Goal: Information Seeking & Learning: Learn about a topic

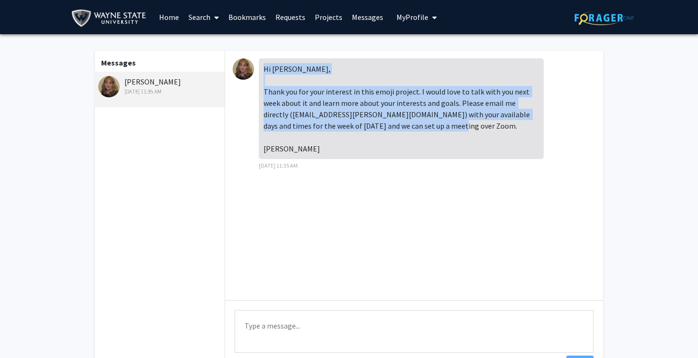
drag, startPoint x: 264, startPoint y: 69, endPoint x: 331, endPoint y: 151, distance: 105.7
click at [331, 151] on div "Hi Zachariah, Thank you for your interest in this emoji project. I would love t…" at bounding box center [401, 108] width 285 height 101
copy div "Hi Zachariah, Thank you for your interest in this emoji project. I would love t…"
click at [345, 52] on div "Hi Zachariah, Thank you for your interest in this emoji project. I would love t…" at bounding box center [414, 175] width 378 height 249
drag, startPoint x: 264, startPoint y: 94, endPoint x: 298, endPoint y: 151, distance: 66.4
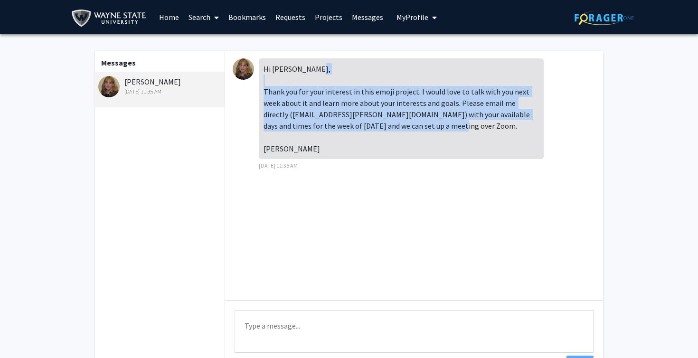
click at [298, 151] on div "Hi Zachariah, Thank you for your interest in this emoji project. I would love t…" at bounding box center [401, 108] width 285 height 101
copy div "Thank you for your interest in this emoji project. I would love to talk with yo…"
click at [341, 218] on div "Hi Zachariah, Thank you for your interest in this emoji project. I would love t…" at bounding box center [414, 175] width 378 height 249
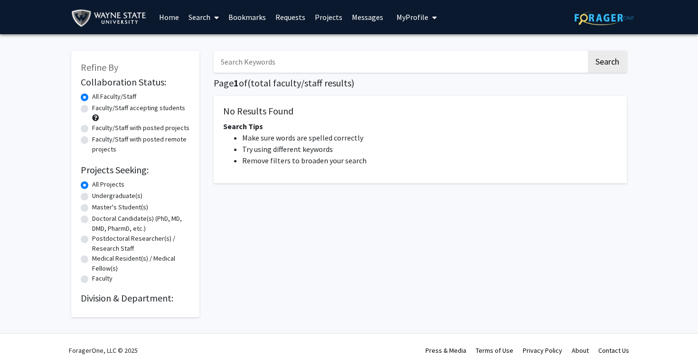
click at [244, 17] on link "Bookmarks" at bounding box center [247, 16] width 47 height 33
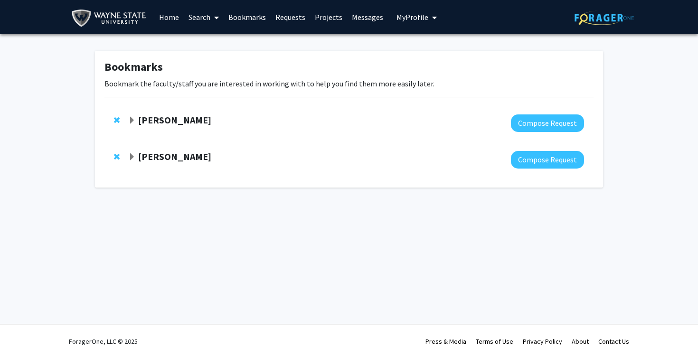
click at [293, 20] on link "Requests" at bounding box center [290, 16] width 39 height 33
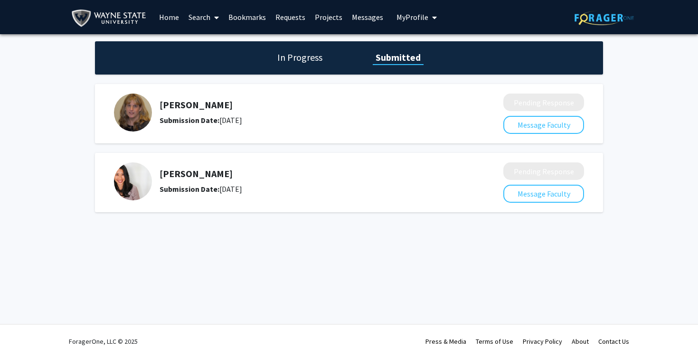
click at [186, 107] on h5 "[PERSON_NAME]" at bounding box center [306, 104] width 293 height 11
click at [142, 107] on img at bounding box center [133, 113] width 38 height 38
click at [212, 12] on span at bounding box center [214, 17] width 9 height 33
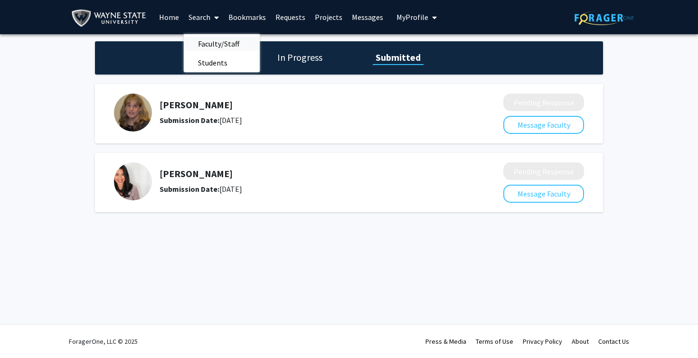
click at [212, 46] on span "Faculty/Staff" at bounding box center [219, 43] width 70 height 19
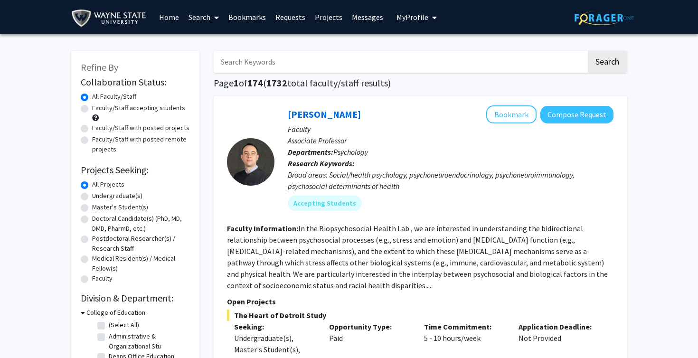
click at [267, 60] on input "Search Keywords" at bounding box center [400, 62] width 373 height 22
type input "[PERSON_NAME]"
click at [607, 63] on button "Search" at bounding box center [607, 62] width 39 height 22
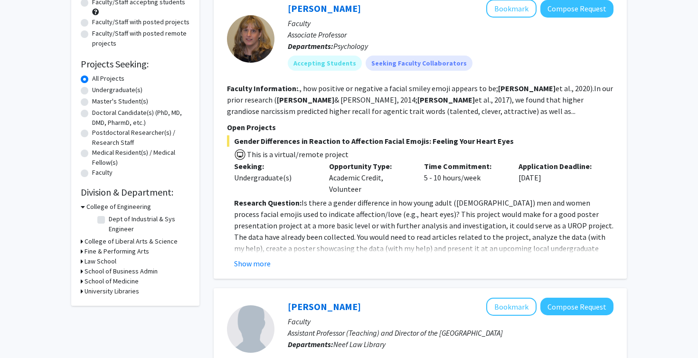
scroll to position [113, 0]
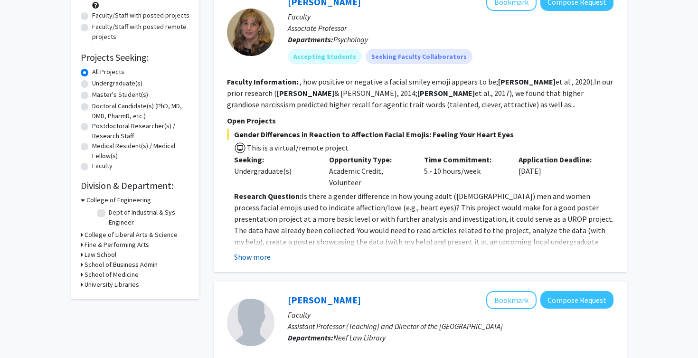
click at [253, 257] on button "Show more" at bounding box center [252, 256] width 37 height 11
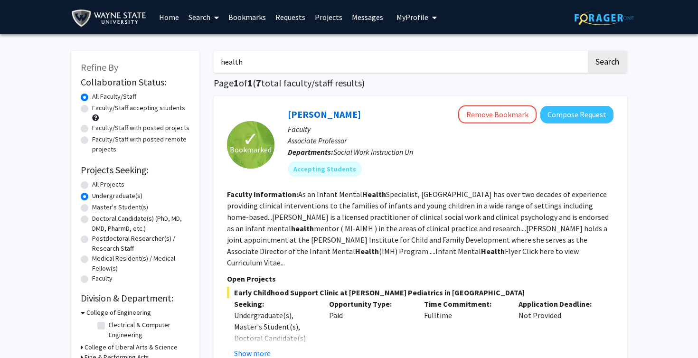
click at [288, 67] on input "health" at bounding box center [400, 62] width 373 height 22
drag, startPoint x: 288, startPoint y: 67, endPoint x: 216, endPoint y: 70, distance: 71.7
click at [216, 70] on input "health" at bounding box center [400, 62] width 373 height 22
click at [450, 5] on div "Skip navigation Home Search Bookmarks Requests Projects Messages My Profile [PE…" at bounding box center [349, 17] width 570 height 34
click at [292, 62] on input "[PERSON_NAME]" at bounding box center [400, 62] width 373 height 22
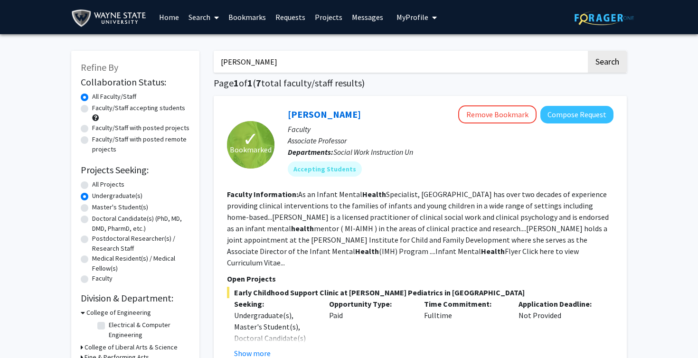
type input "[PERSON_NAME]"
click at [607, 63] on button "Search" at bounding box center [607, 62] width 39 height 22
radio input "true"
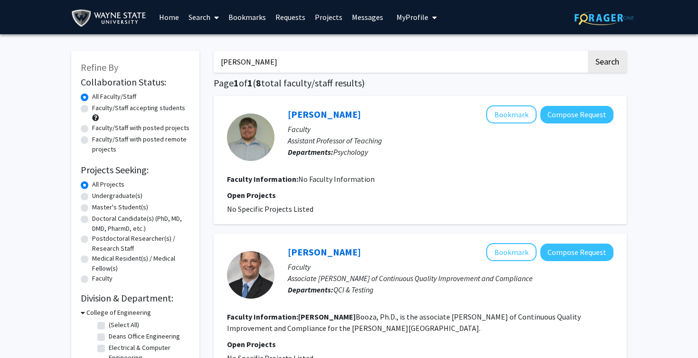
drag, startPoint x: 290, startPoint y: 66, endPoint x: 210, endPoint y: 62, distance: 79.9
type input "Pediatrics"
click at [607, 63] on button "Search" at bounding box center [607, 62] width 39 height 22
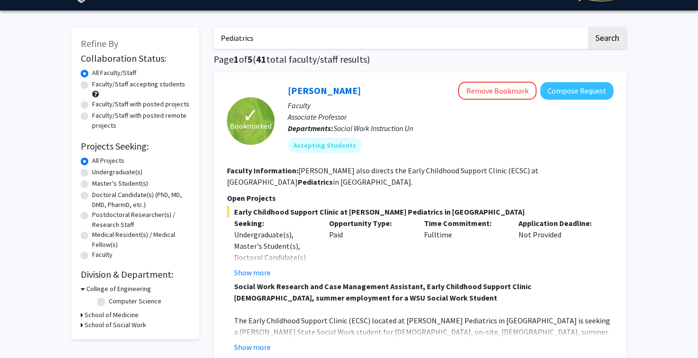
scroll to position [27, 0]
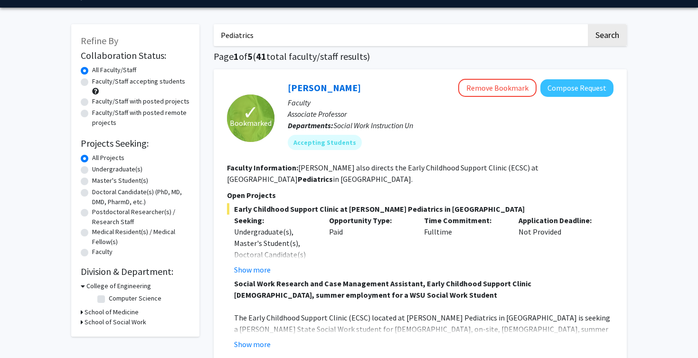
click at [105, 169] on label "Undergraduate(s)" at bounding box center [117, 169] width 50 height 10
click at [98, 169] on input "Undergraduate(s)" at bounding box center [95, 167] width 6 height 6
radio input "true"
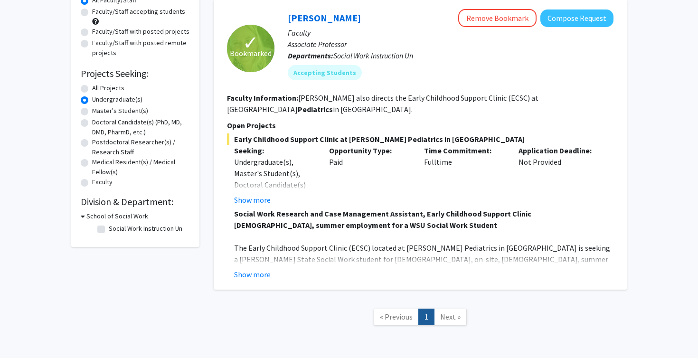
scroll to position [82, 0]
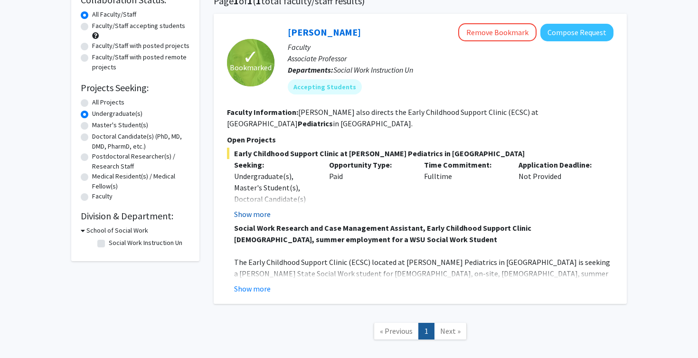
click at [258, 208] on button "Show more" at bounding box center [252, 213] width 37 height 11
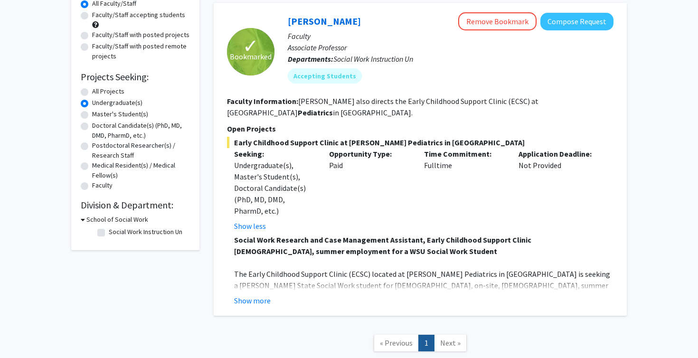
scroll to position [94, 0]
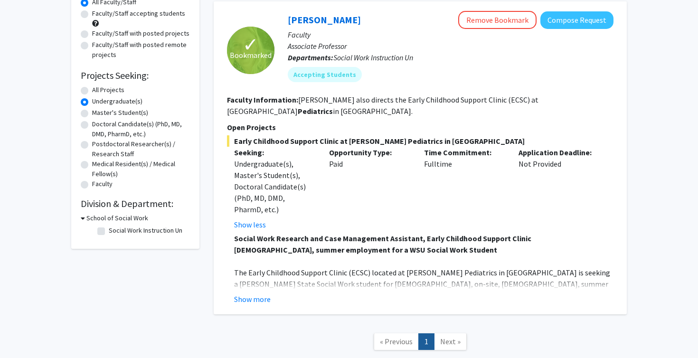
click at [255, 302] on div "✓ Bookmarked [PERSON_NAME] Remove Bookmark Compose Request Faculty Associate Pr…" at bounding box center [420, 157] width 413 height 313
click at [256, 296] on div "✓ Bookmarked [PERSON_NAME] Remove Bookmark Compose Request Faculty Associate Pr…" at bounding box center [420, 157] width 413 height 313
click at [256, 293] on button "Show more" at bounding box center [252, 298] width 37 height 11
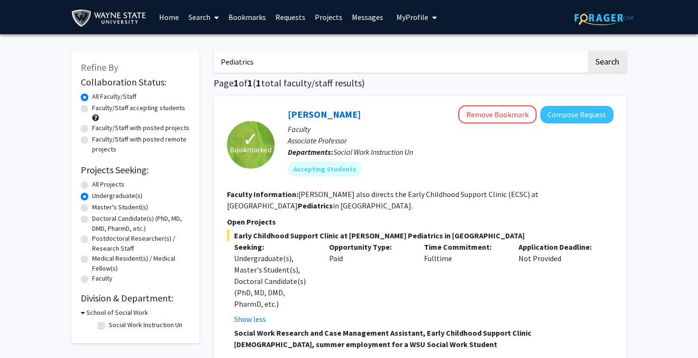
scroll to position [0, 0]
click at [498, 116] on button "Remove Bookmark" at bounding box center [497, 114] width 78 height 18
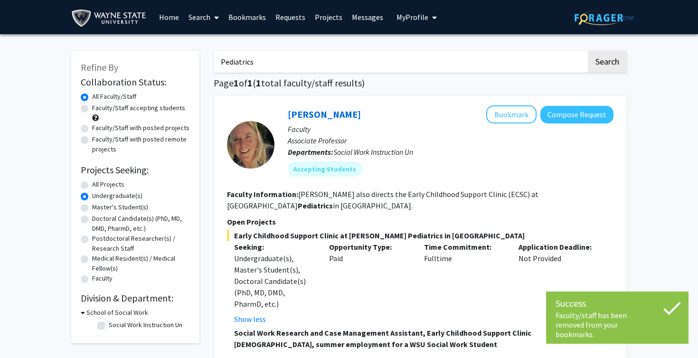
drag, startPoint x: 291, startPoint y: 69, endPoint x: 216, endPoint y: 67, distance: 75.0
click at [216, 67] on input "Pediatrics" at bounding box center [400, 62] width 373 height 22
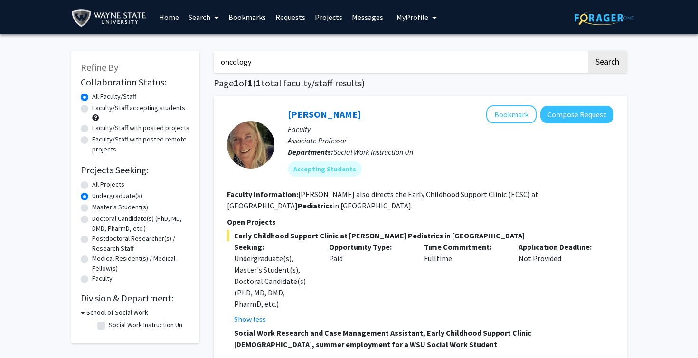
type input "oncology"
click at [607, 63] on button "Search" at bounding box center [607, 62] width 39 height 22
radio input "true"
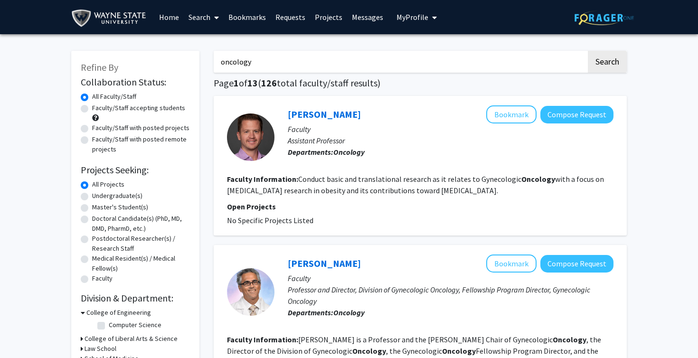
click at [107, 198] on label "Undergraduate(s)" at bounding box center [117, 196] width 50 height 10
click at [98, 197] on input "Undergraduate(s)" at bounding box center [95, 194] width 6 height 6
radio input "true"
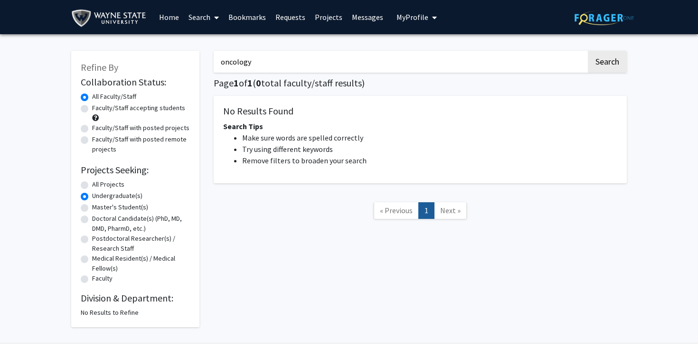
drag, startPoint x: 277, startPoint y: 59, endPoint x: 217, endPoint y: 59, distance: 59.8
click at [217, 59] on input "oncology" at bounding box center [400, 62] width 373 height 22
click at [89, 190] on div "All Projects" at bounding box center [135, 184] width 109 height 11
click at [92, 185] on label "All Projects" at bounding box center [108, 184] width 32 height 10
click at [92, 185] on input "All Projects" at bounding box center [95, 182] width 6 height 6
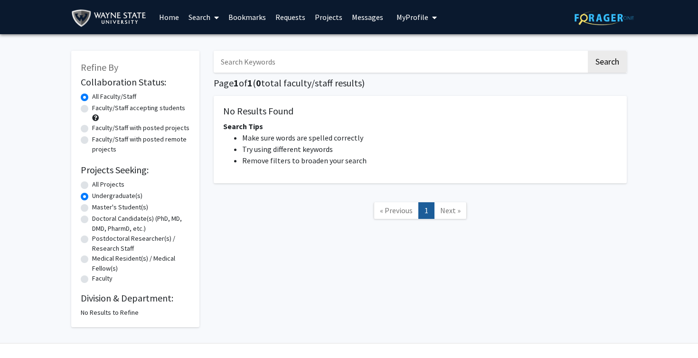
radio input "true"
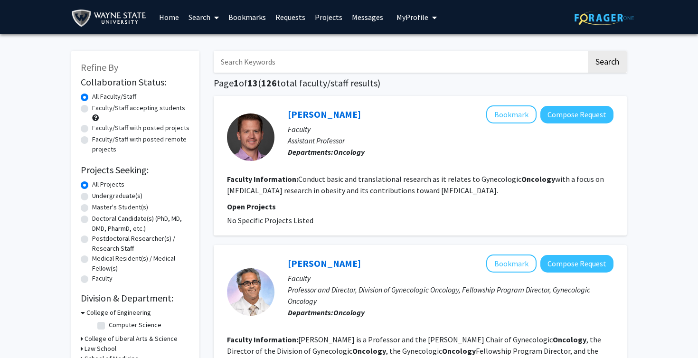
click at [89, 199] on div "Undergraduate(s)" at bounding box center [135, 196] width 109 height 11
click at [92, 198] on label "Undergraduate(s)" at bounding box center [117, 196] width 50 height 10
click at [92, 197] on input "Undergraduate(s)" at bounding box center [95, 194] width 6 height 6
radio input "true"
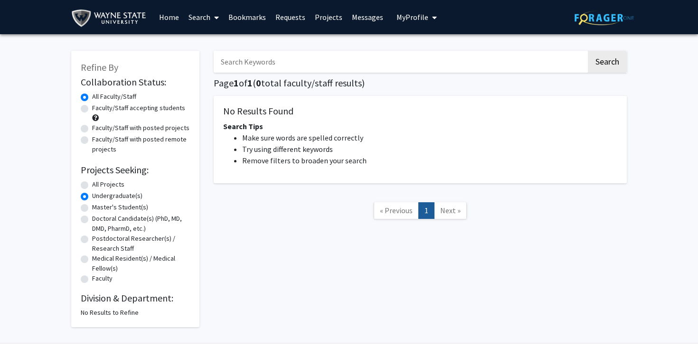
click at [284, 54] on input "Search Keywords" at bounding box center [400, 62] width 373 height 22
click at [95, 183] on label "All Projects" at bounding box center [108, 184] width 32 height 10
click at [95, 183] on input "All Projects" at bounding box center [95, 182] width 6 height 6
radio input "true"
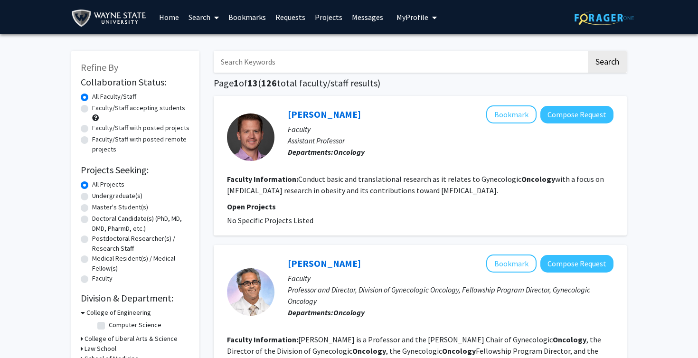
click at [336, 64] on input "Search Keywords" at bounding box center [400, 62] width 373 height 22
click at [607, 62] on button "Search" at bounding box center [607, 62] width 39 height 22
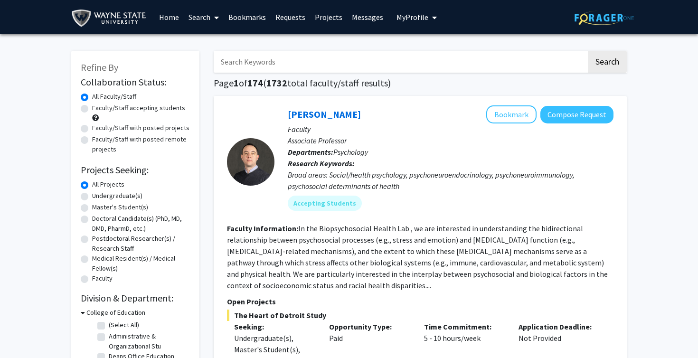
click at [102, 199] on label "Undergraduate(s)" at bounding box center [117, 196] width 50 height 10
click at [98, 197] on input "Undergraduate(s)" at bounding box center [95, 194] width 6 height 6
radio input "true"
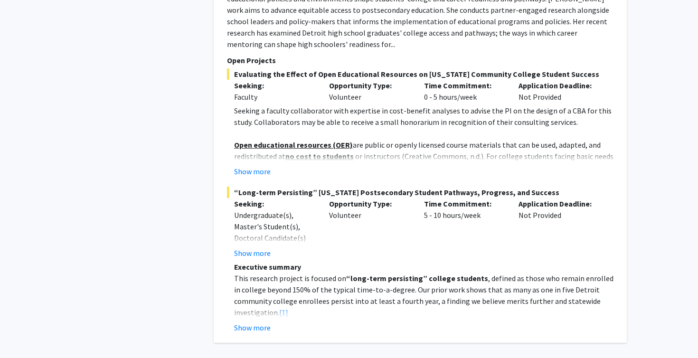
scroll to position [4299, 0]
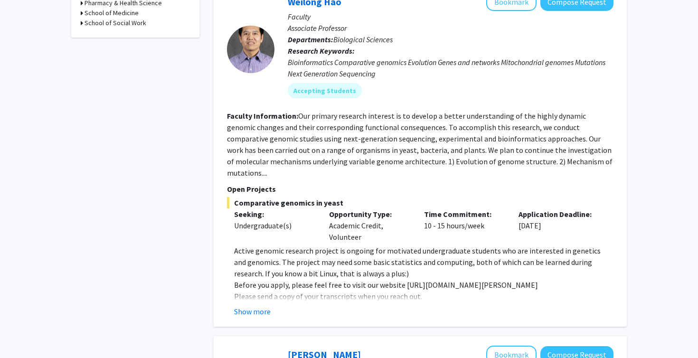
scroll to position [377, 0]
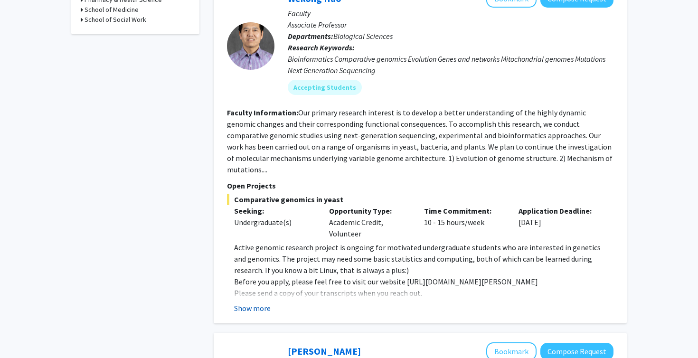
click at [253, 302] on button "Show more" at bounding box center [252, 307] width 37 height 11
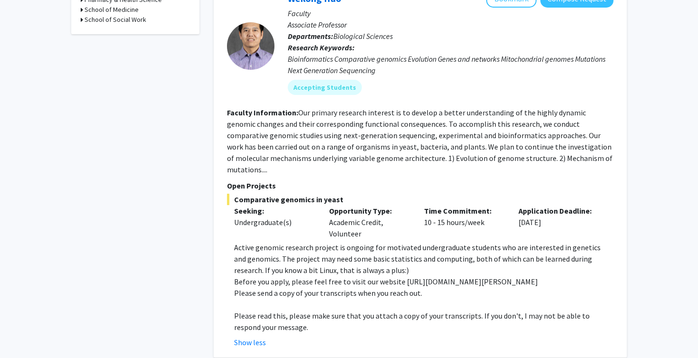
scroll to position [309, 0]
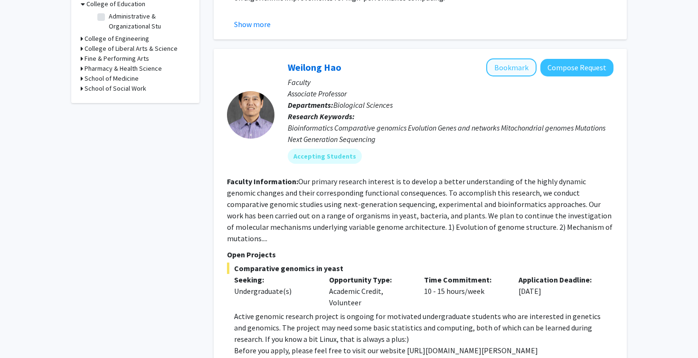
click at [526, 66] on button "Bookmark" at bounding box center [511, 67] width 50 height 18
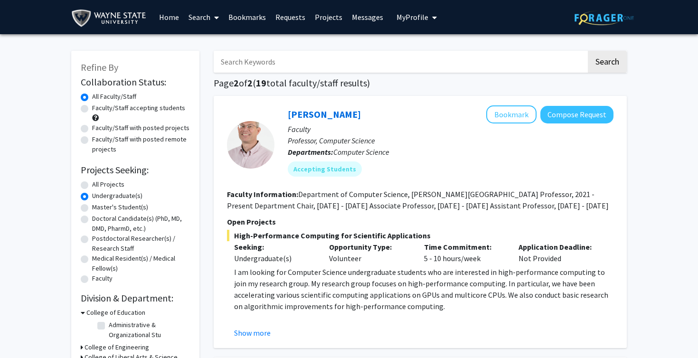
scroll to position [0, 0]
click at [269, 66] on input "Search Keywords" at bounding box center [400, 62] width 373 height 22
type input "chemistry"
click at [607, 63] on button "Search" at bounding box center [607, 62] width 39 height 22
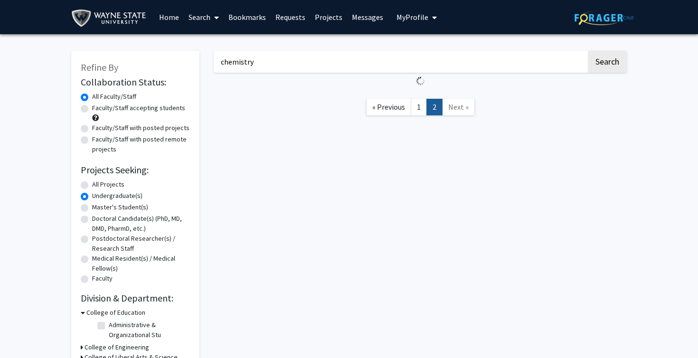
radio input "true"
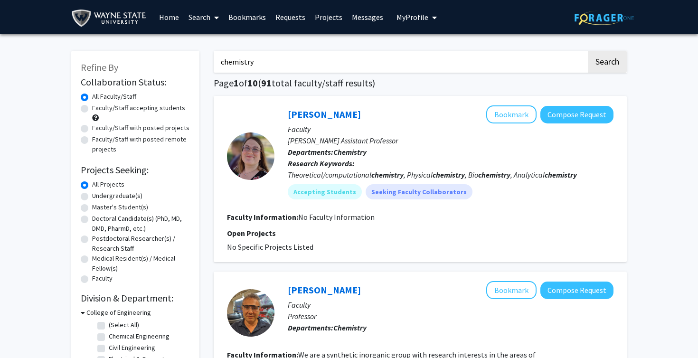
click at [110, 195] on label "Undergraduate(s)" at bounding box center [117, 196] width 50 height 10
click at [98, 195] on input "Undergraduate(s)" at bounding box center [95, 194] width 6 height 6
radio input "true"
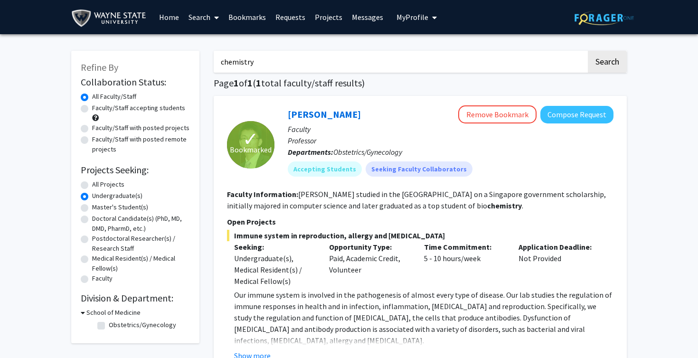
click at [116, 187] on label "All Projects" at bounding box center [108, 184] width 32 height 10
click at [98, 186] on input "All Projects" at bounding box center [95, 182] width 6 height 6
radio input "true"
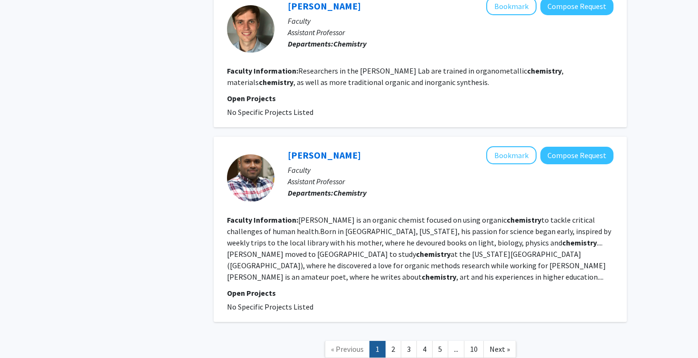
scroll to position [1632, 0]
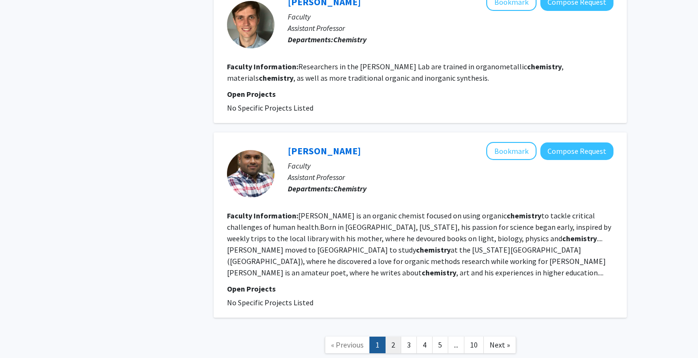
click at [389, 337] on link "2" at bounding box center [393, 345] width 16 height 17
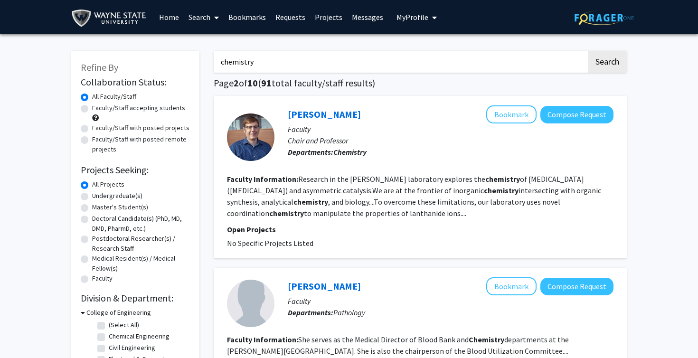
scroll to position [1, 0]
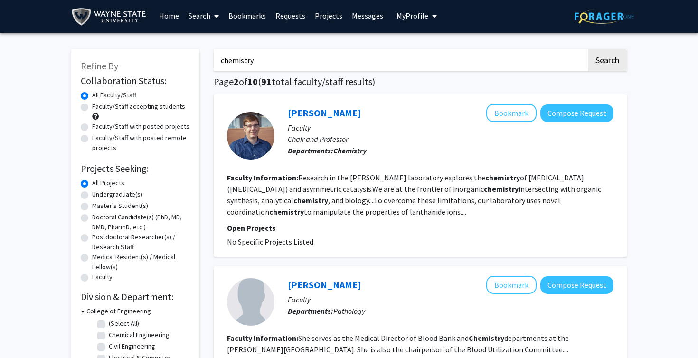
click at [104, 125] on label "Faculty/Staff with posted projects" at bounding box center [140, 127] width 97 height 10
click at [98, 125] on input "Faculty/Staff with posted projects" at bounding box center [95, 125] width 6 height 6
radio input "true"
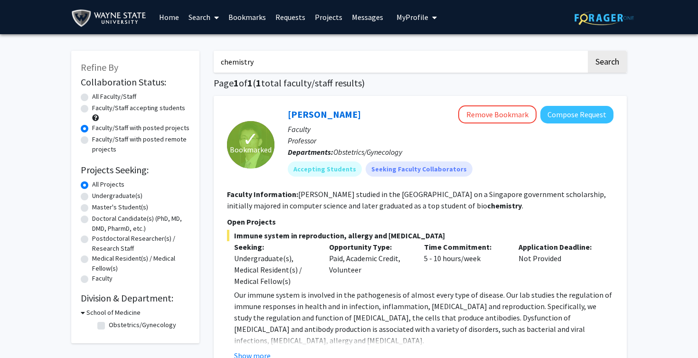
click at [174, 147] on label "Faculty/Staff with posted remote projects" at bounding box center [141, 144] width 98 height 20
click at [98, 141] on input "Faculty/Staff with posted remote projects" at bounding box center [95, 137] width 6 height 6
radio input "true"
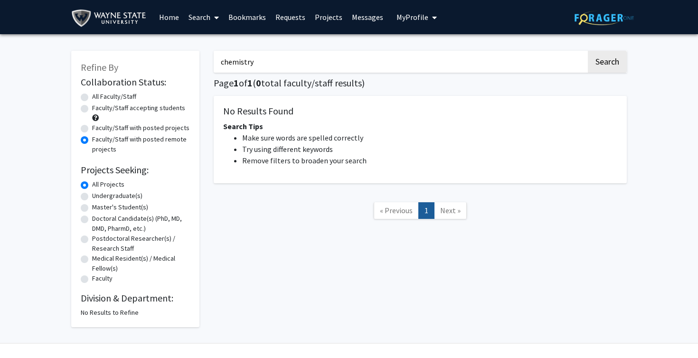
click at [130, 118] on div "Faculty/Staff accepting students" at bounding box center [135, 113] width 109 height 20
click at [130, 112] on label "Faculty/Staff accepting students" at bounding box center [138, 108] width 93 height 10
click at [98, 109] on input "Faculty/Staff accepting students" at bounding box center [95, 106] width 6 height 6
radio input "true"
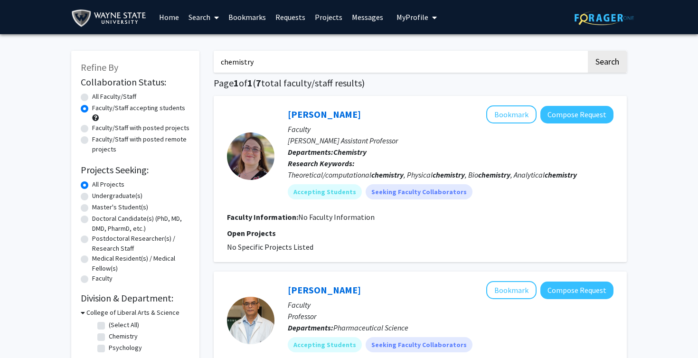
click at [120, 99] on label "All Faculty/Staff" at bounding box center [114, 97] width 44 height 10
click at [98, 98] on input "All Faculty/Staff" at bounding box center [95, 95] width 6 height 6
radio input "true"
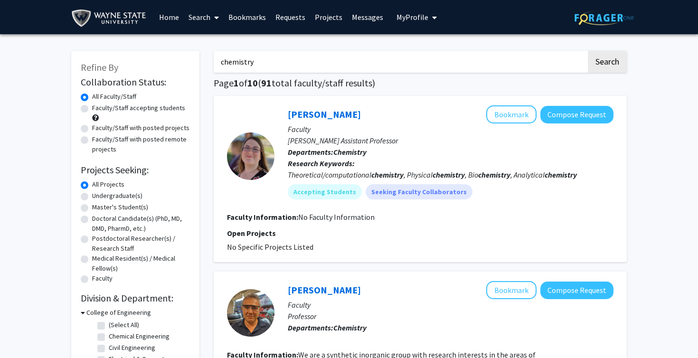
click at [115, 202] on div "Undergraduate(s)" at bounding box center [135, 196] width 109 height 11
click at [118, 196] on label "Undergraduate(s)" at bounding box center [117, 196] width 50 height 10
click at [98, 196] on input "Undergraduate(s)" at bounding box center [95, 194] width 6 height 6
radio input "true"
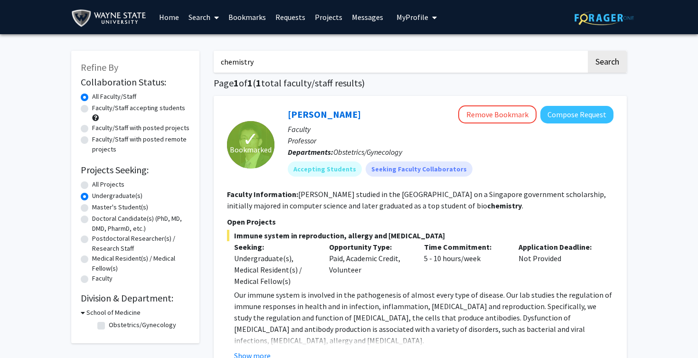
click at [469, 75] on div "chemistry Search Page 1 of 1 ( 1 total faculty/staff results) ✓ Bookmarked [PER…" at bounding box center [420, 233] width 427 height 385
click at [463, 66] on input "chemistry" at bounding box center [400, 62] width 373 height 22
type input "c"
click at [604, 70] on button "Search" at bounding box center [607, 62] width 39 height 22
radio input "true"
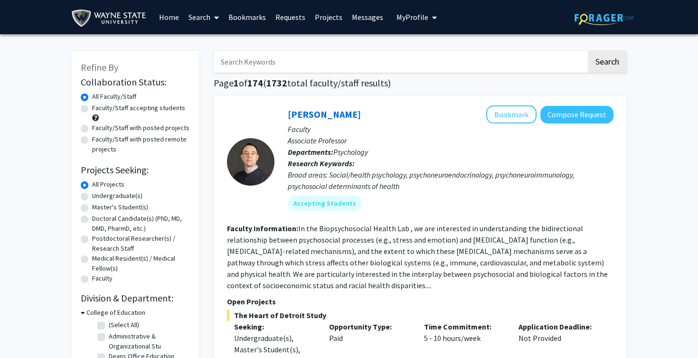
click at [119, 196] on label "Undergraduate(s)" at bounding box center [117, 196] width 50 height 10
click at [98, 196] on input "Undergraduate(s)" at bounding box center [95, 194] width 6 height 6
radio input "true"
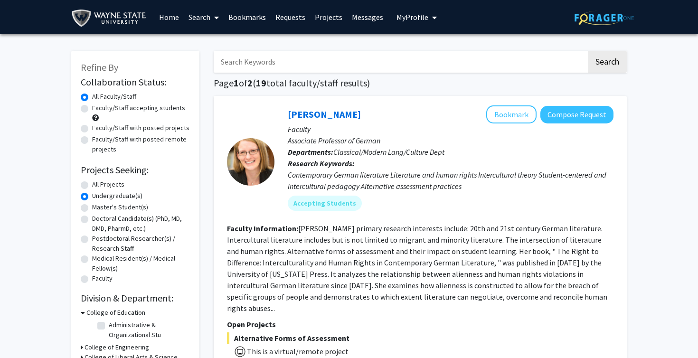
click at [251, 14] on link "Bookmarks" at bounding box center [247, 16] width 47 height 33
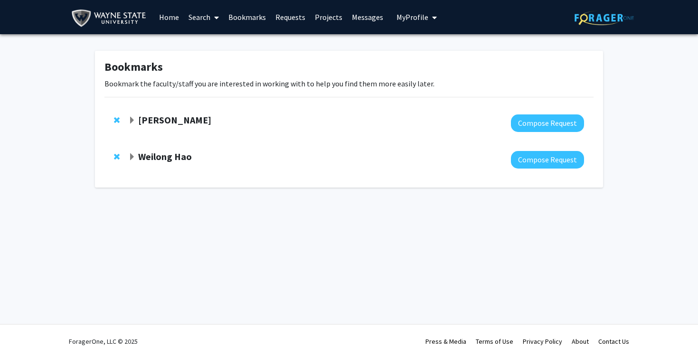
click at [162, 166] on div at bounding box center [356, 160] width 456 height 18
click at [164, 160] on strong "Weilong Hao" at bounding box center [165, 157] width 54 height 12
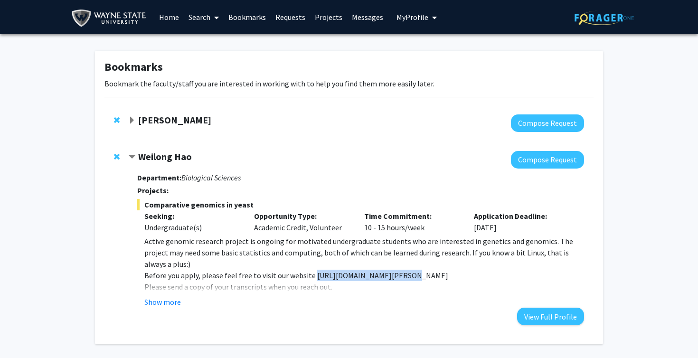
drag, startPoint x: 311, startPoint y: 264, endPoint x: 398, endPoint y: 270, distance: 87.0
click at [398, 270] on p "Before you apply, please feel free to visit our website [URL][DOMAIN_NAME][PERS…" at bounding box center [364, 275] width 440 height 11
copy p "[URL][DOMAIN_NAME][PERSON_NAME]"
click at [431, 299] on div "Show more" at bounding box center [364, 301] width 440 height 11
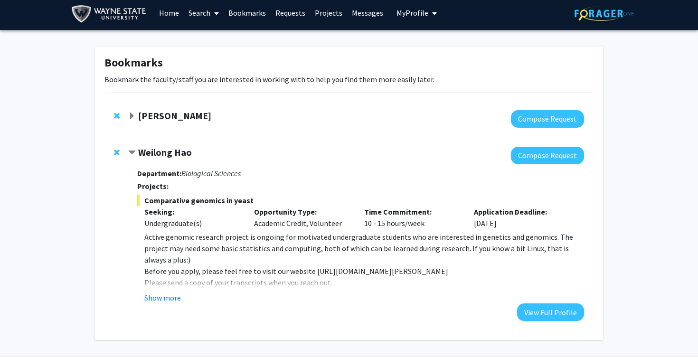
scroll to position [5, 0]
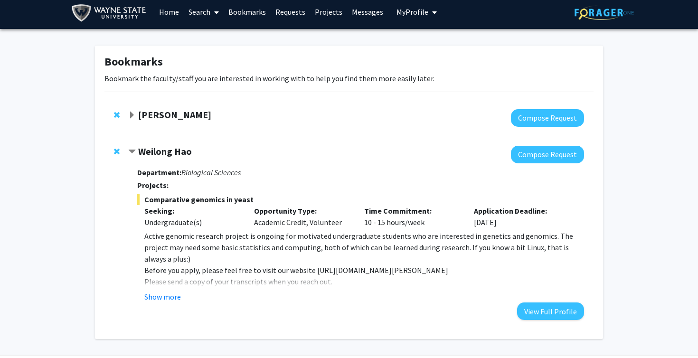
click at [174, 110] on strong "[PERSON_NAME]" at bounding box center [174, 115] width 73 height 12
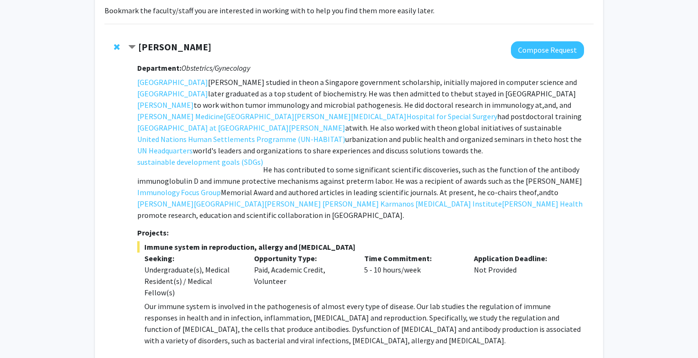
scroll to position [41, 0]
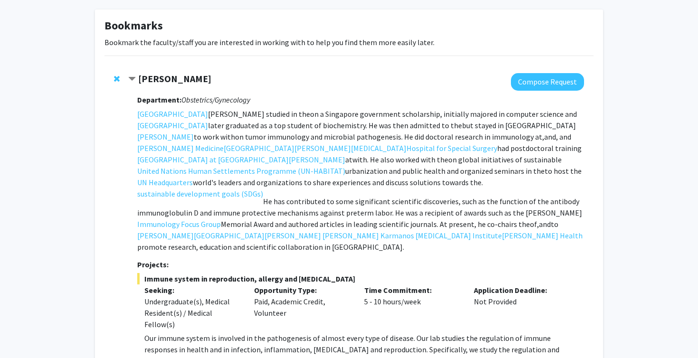
click at [163, 75] on strong "[PERSON_NAME]" at bounding box center [174, 79] width 73 height 12
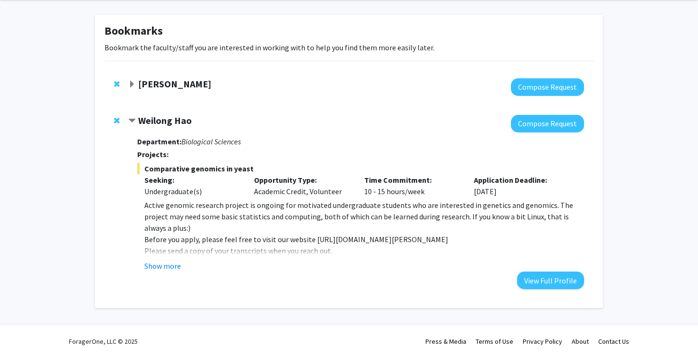
click at [155, 123] on strong "Weilong Hao" at bounding box center [165, 120] width 54 height 12
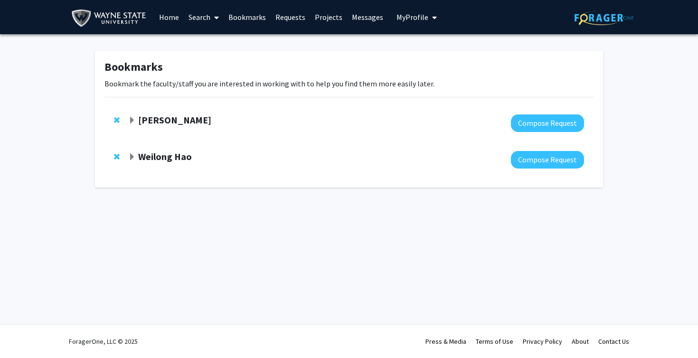
scroll to position [0, 0]
click at [61, 122] on div "Bookmarks Bookmark the faculty/staff you are interested in working with to help…" at bounding box center [349, 121] width 698 height 175
click at [163, 126] on div "[PERSON_NAME]" at bounding box center [230, 120] width 205 height 12
click at [160, 122] on strong "[PERSON_NAME]" at bounding box center [174, 120] width 73 height 12
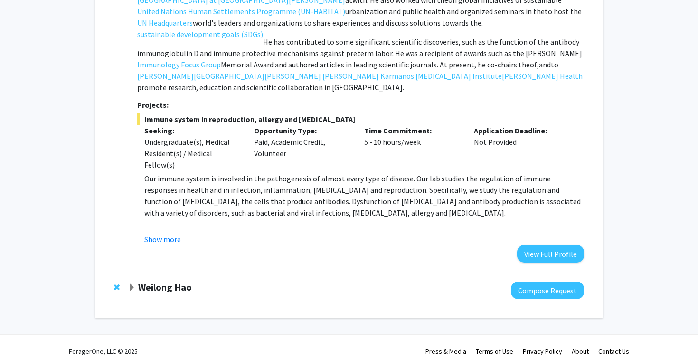
scroll to position [200, 0]
click at [620, 168] on div "Bookmarks Bookmark the faculty/staff you are interested in working with to help…" at bounding box center [349, 87] width 698 height 506
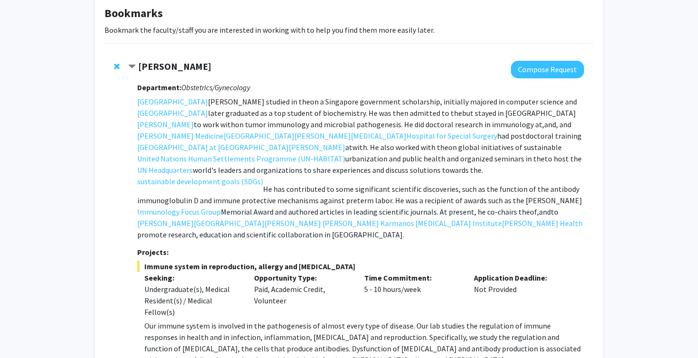
click at [654, 183] on div "Bookmarks Bookmark the faculty/staff you are interested in working with to help…" at bounding box center [349, 234] width 698 height 506
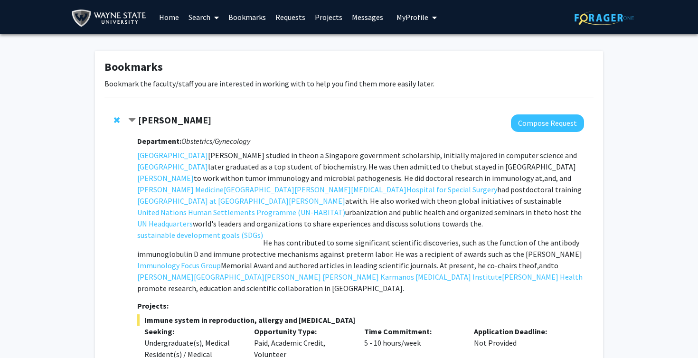
scroll to position [0, 0]
click at [169, 122] on strong "[PERSON_NAME]" at bounding box center [174, 120] width 73 height 12
